Goal: Information Seeking & Learning: Learn about a topic

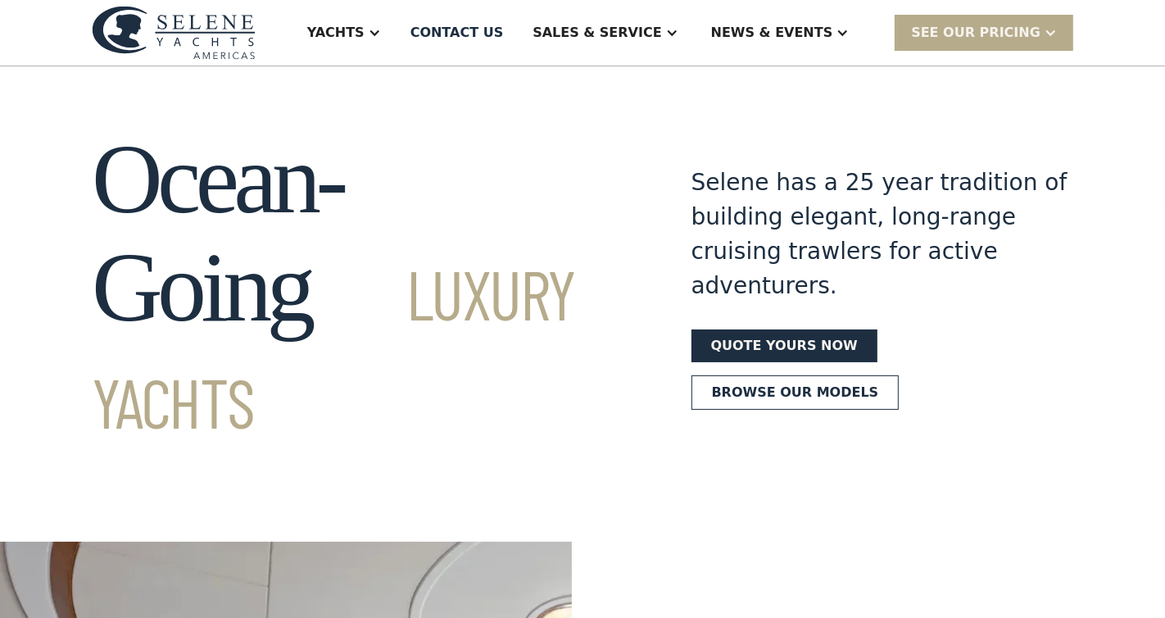
click at [781, 27] on div "News & EVENTS" at bounding box center [772, 33] width 122 height 20
click at [772, 111] on div "Events" at bounding box center [813, 114] width 210 height 13
